Goal: Information Seeking & Learning: Find specific fact

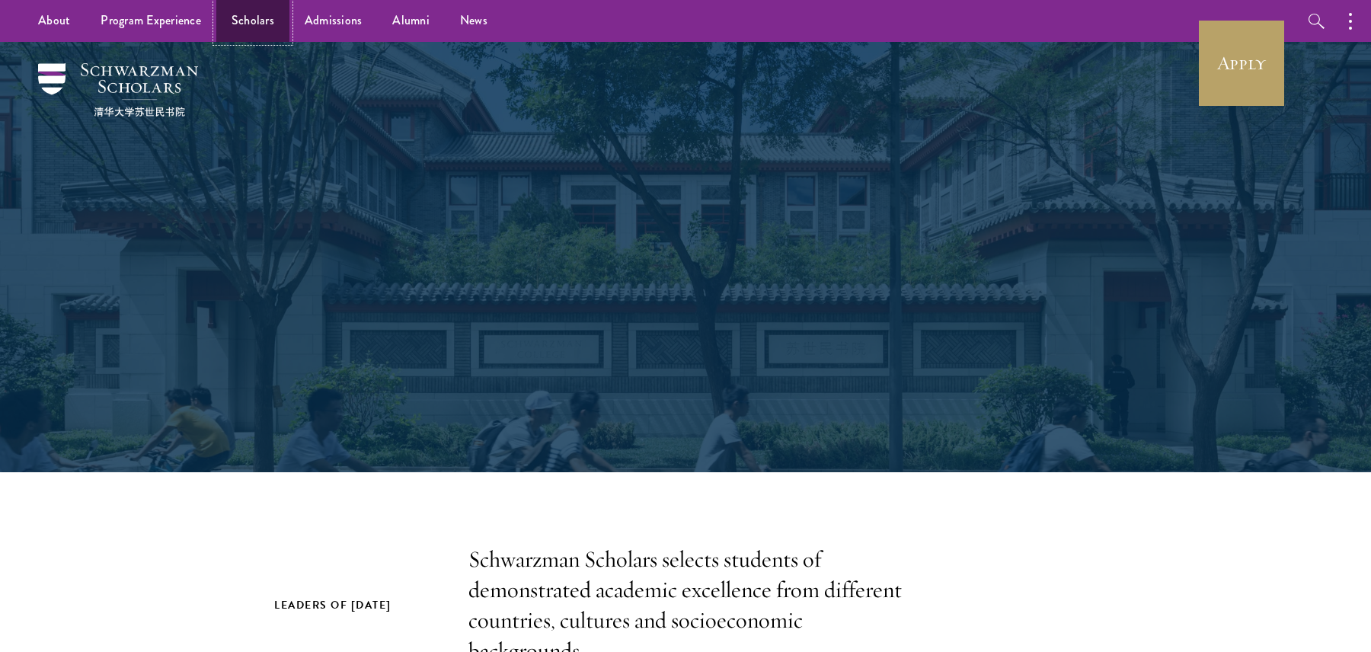
click at [232, 15] on link "Scholars" at bounding box center [252, 21] width 73 height 42
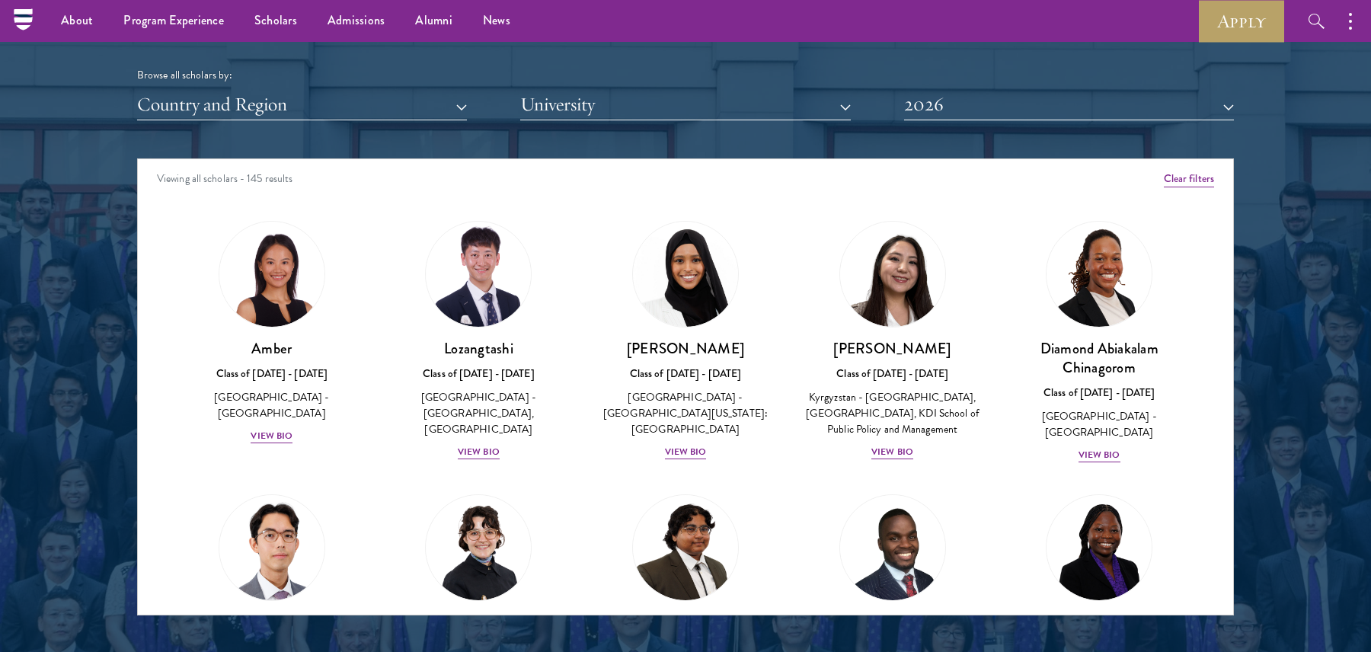
scroll to position [1860, 0]
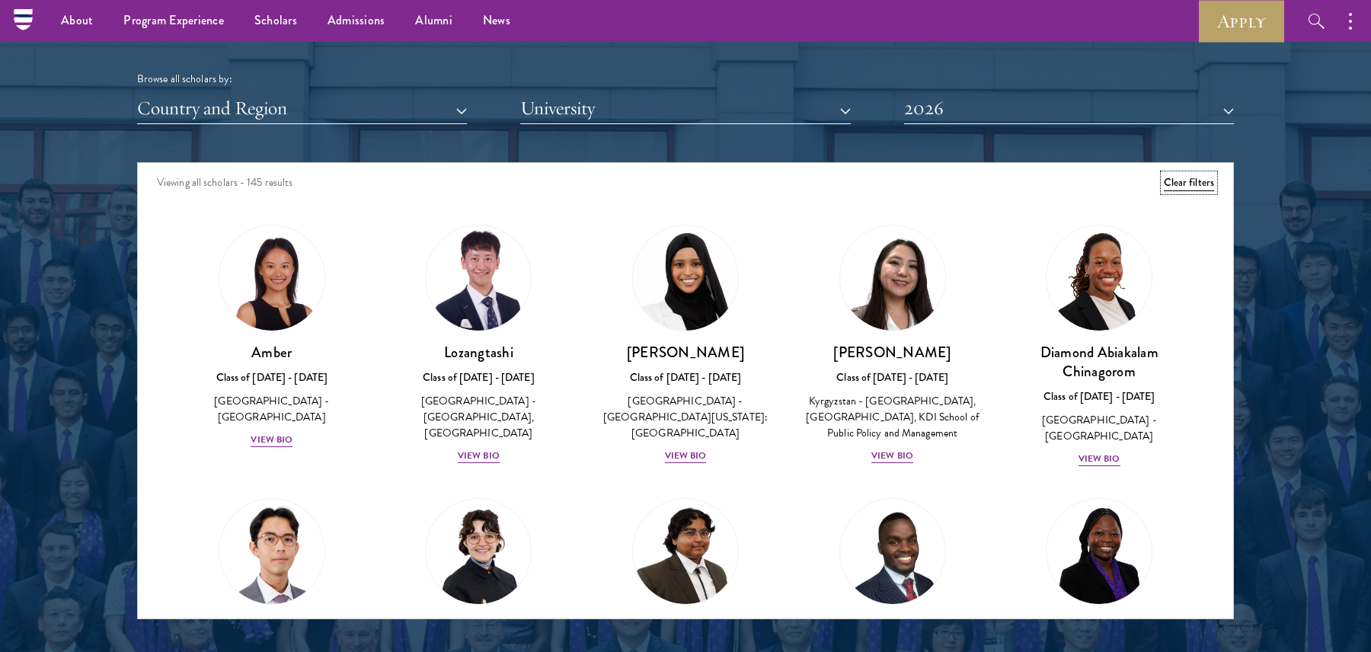
click at [1184, 174] on button "Clear filters" at bounding box center [1189, 182] width 50 height 17
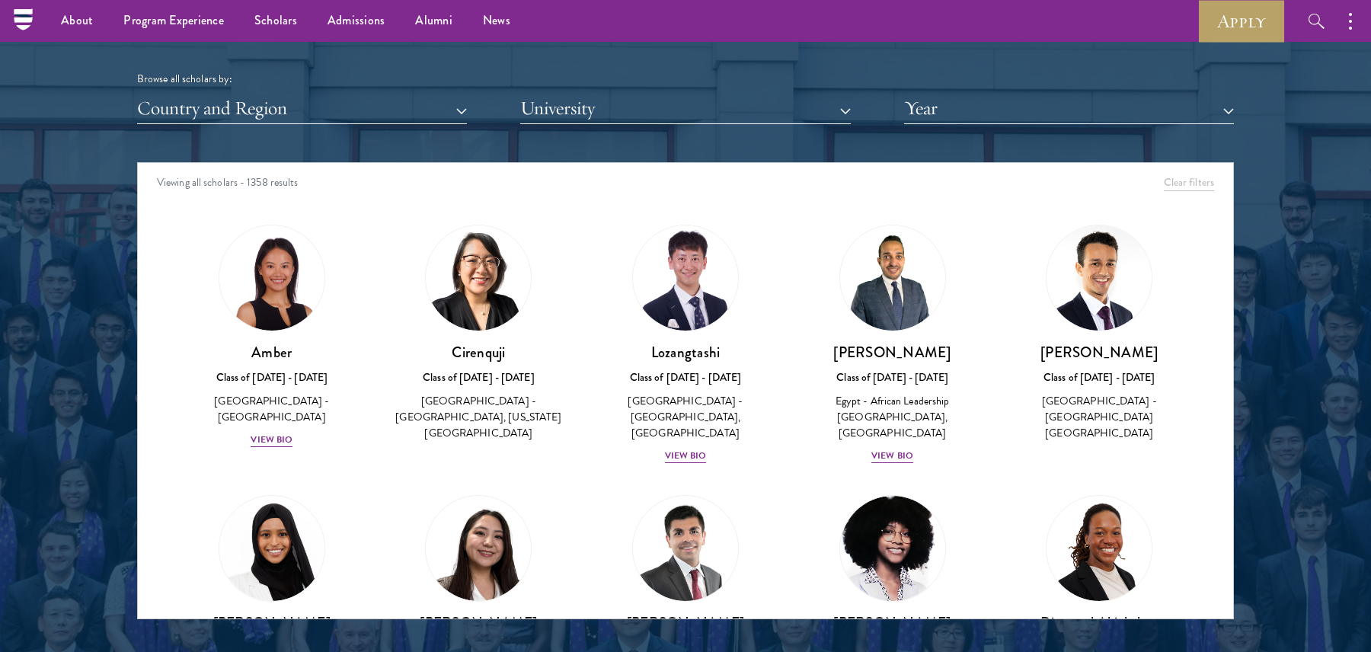
scroll to position [1406, 0]
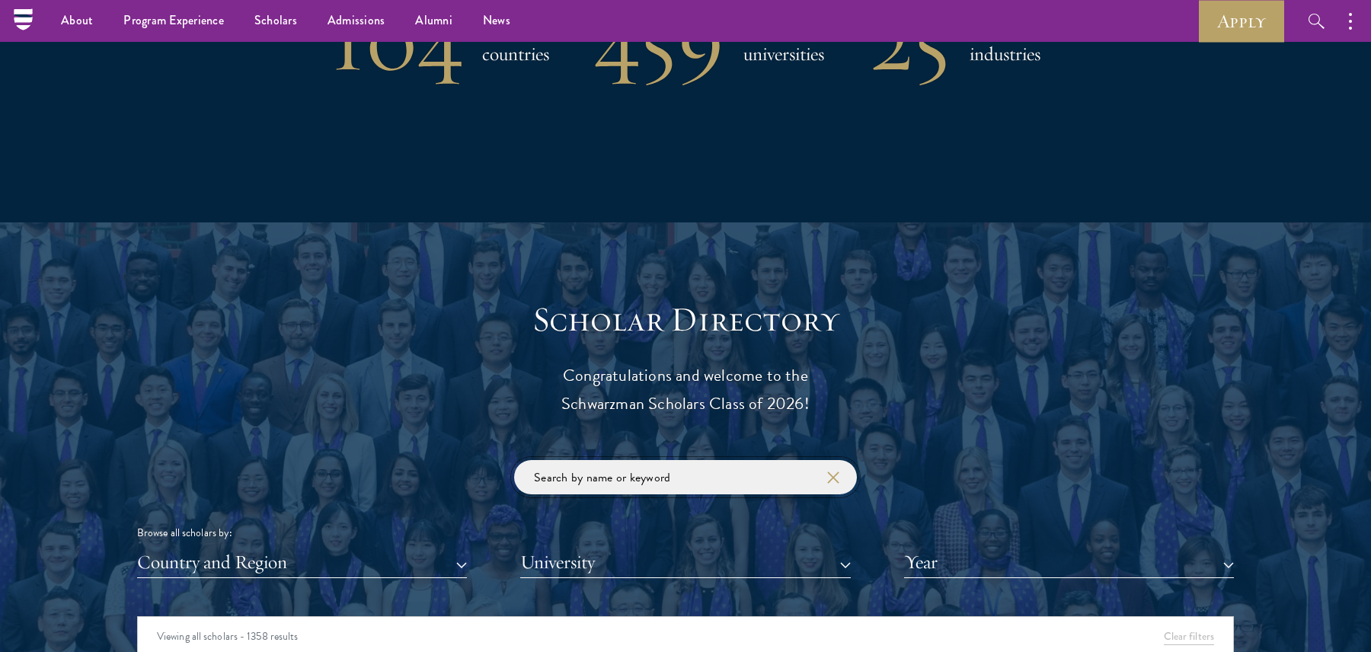
click at [710, 479] on input "search" at bounding box center [685, 477] width 343 height 34
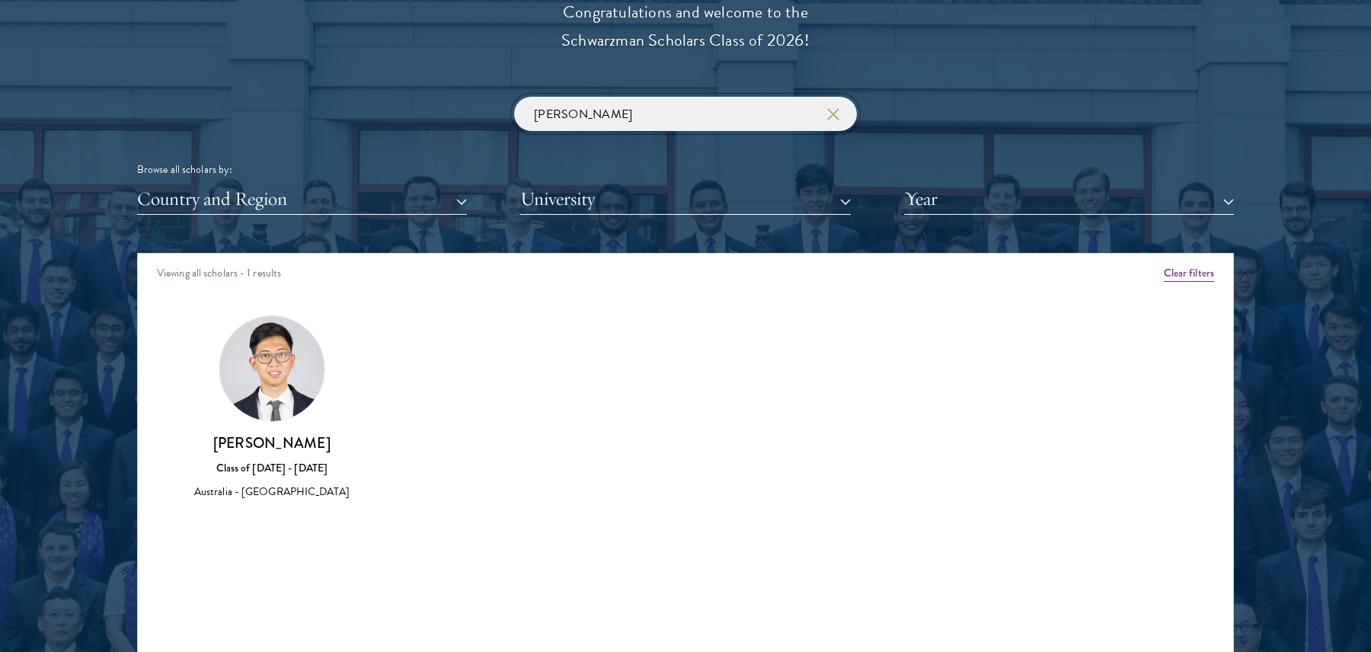
scroll to position [1775, 0]
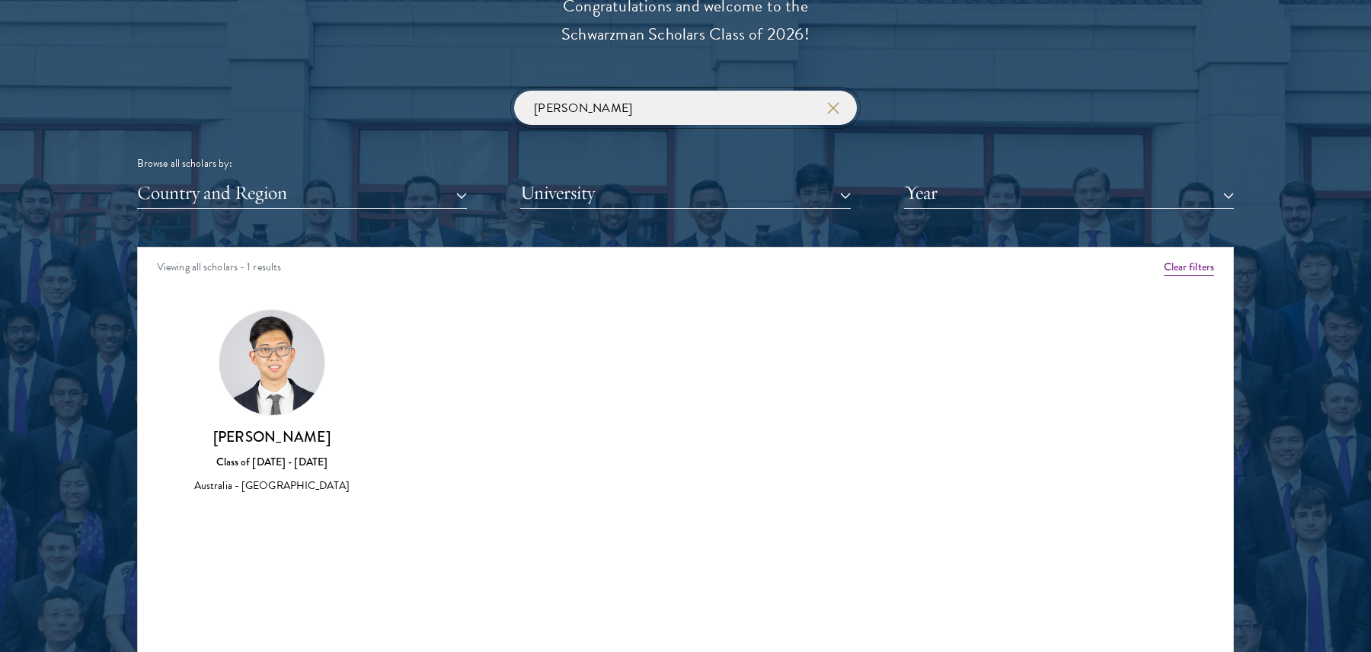
type input "ross t"
click at [279, 531] on div "Amber Class of 2025 - 2026 China - Peking University View Bio Cirenquji Class o…" at bounding box center [685, 415] width 1095 height 251
click at [438, 401] on div "Amber Class of 2025 - 2026 China - Peking University View Bio Cirenquji Class o…" at bounding box center [685, 415] width 1095 height 251
